Goal: Check status: Check status

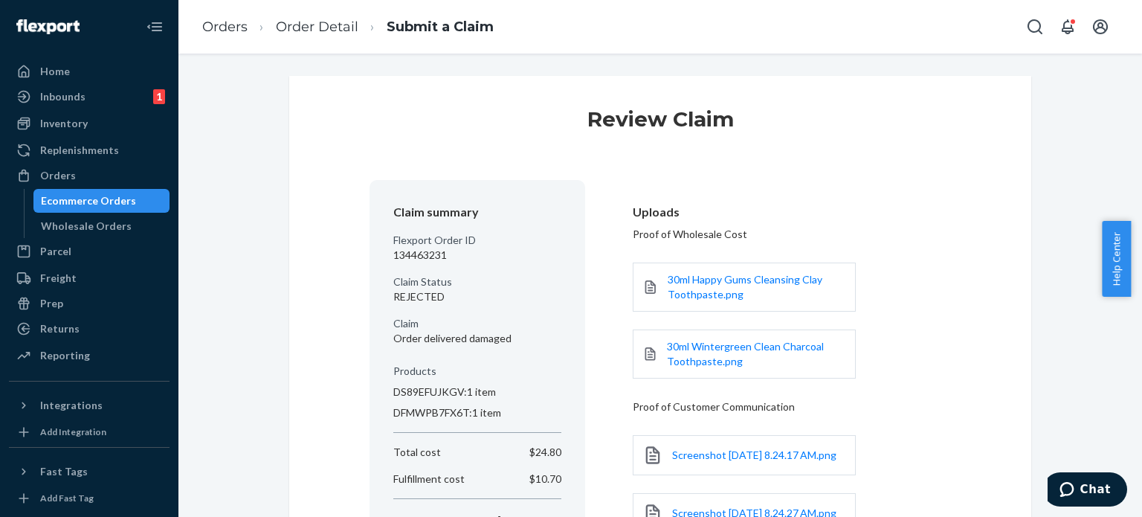
click at [778, 183] on section "Uploads Proof of Wholesale Cost 30ml Happy Gums Cleansing Clay Toothpaste.png 3…" at bounding box center [780, 376] width 342 height 392
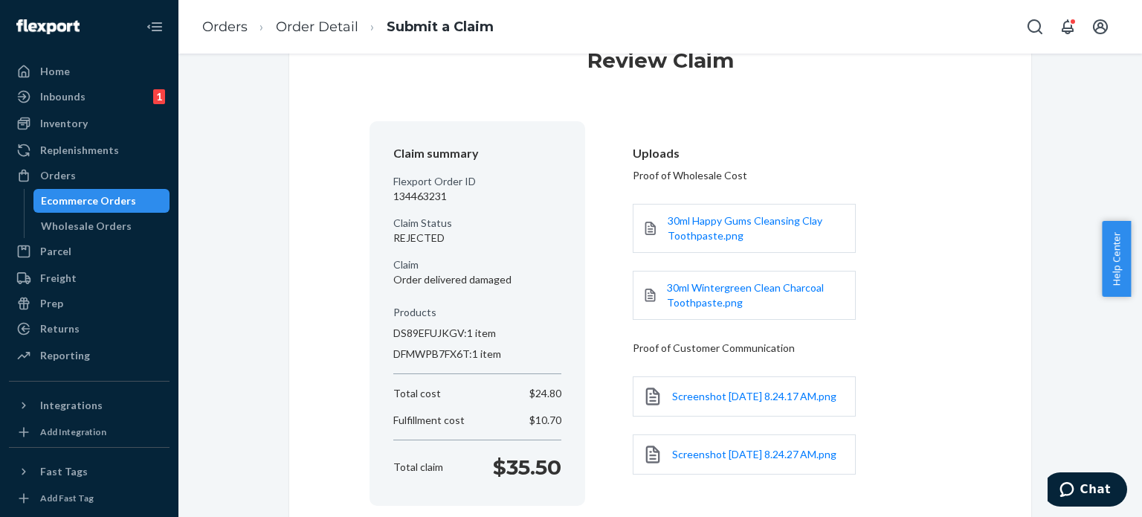
scroll to position [74, 0]
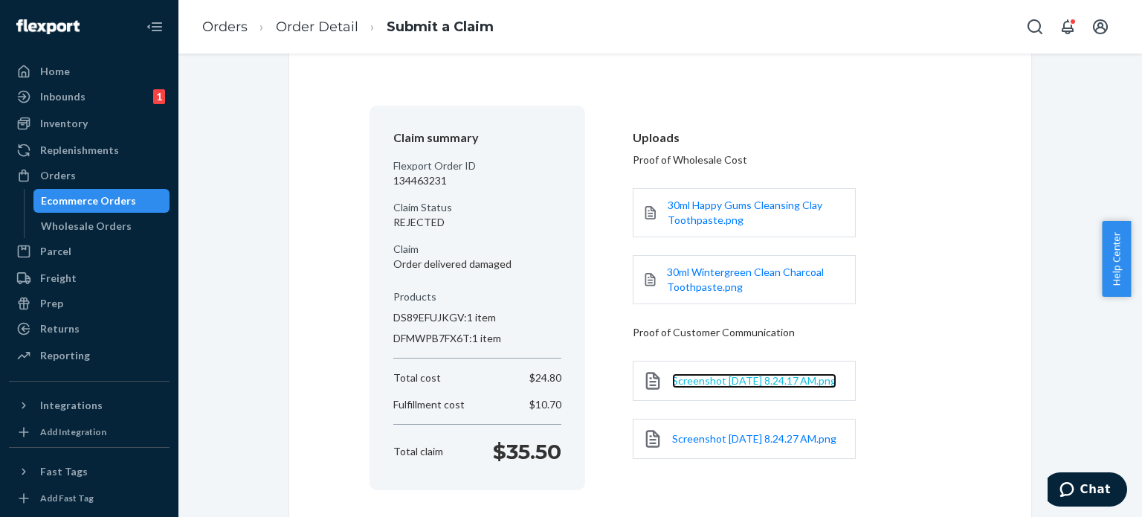
click at [741, 383] on span "Screenshot [DATE] 8.24.17 AM.png" at bounding box center [754, 380] width 164 height 13
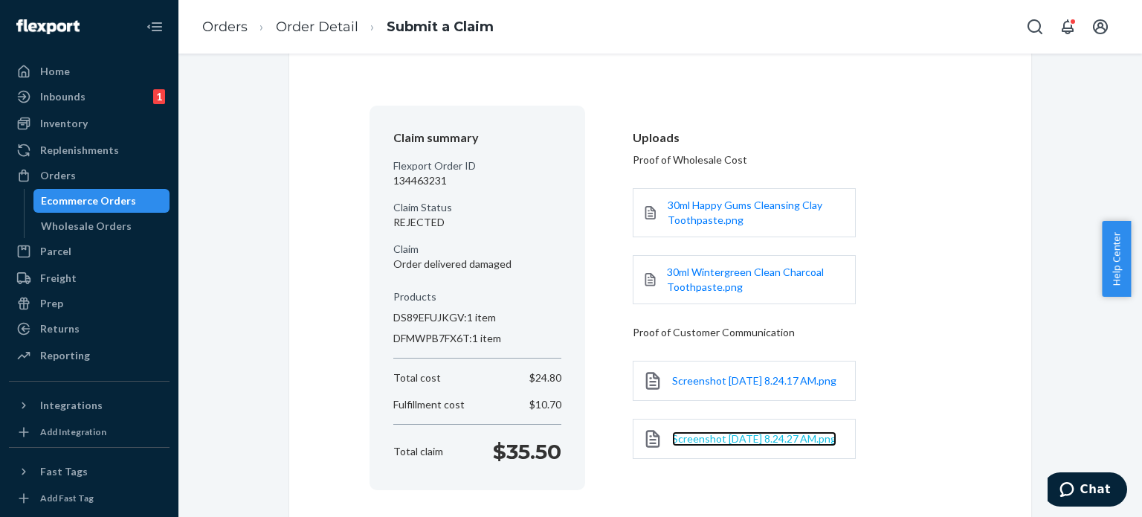
click at [703, 438] on span "Screenshot [DATE] 8.24.27 AM.png" at bounding box center [754, 438] width 164 height 13
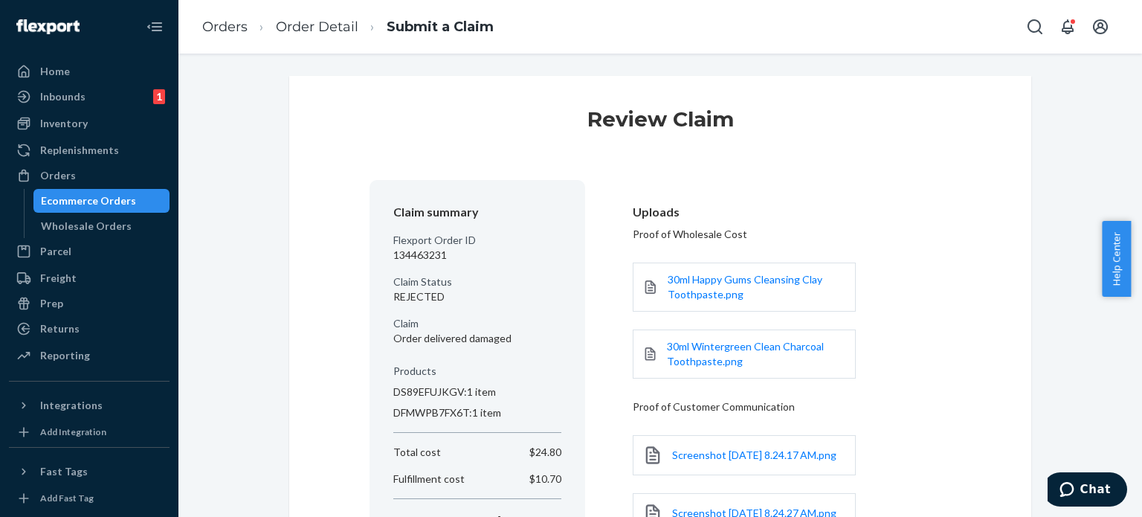
click at [300, 10] on ol "Orders Order Detail Submit a Claim" at bounding box center [347, 27] width 315 height 44
click at [326, 23] on link "Order Detail" at bounding box center [317, 27] width 83 height 16
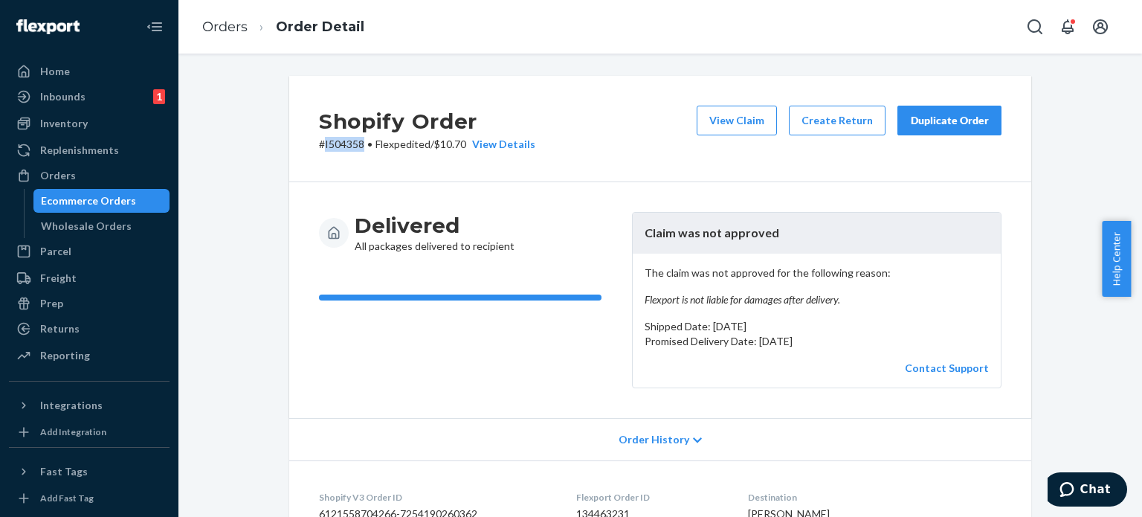
drag, startPoint x: 318, startPoint y: 144, endPoint x: 359, endPoint y: 147, distance: 41.8
click at [359, 147] on p "# I504358 • Flexpedited / $10.70 View Details" at bounding box center [427, 144] width 216 height 15
copy p "I504358"
